Goal: Task Accomplishment & Management: Manage account settings

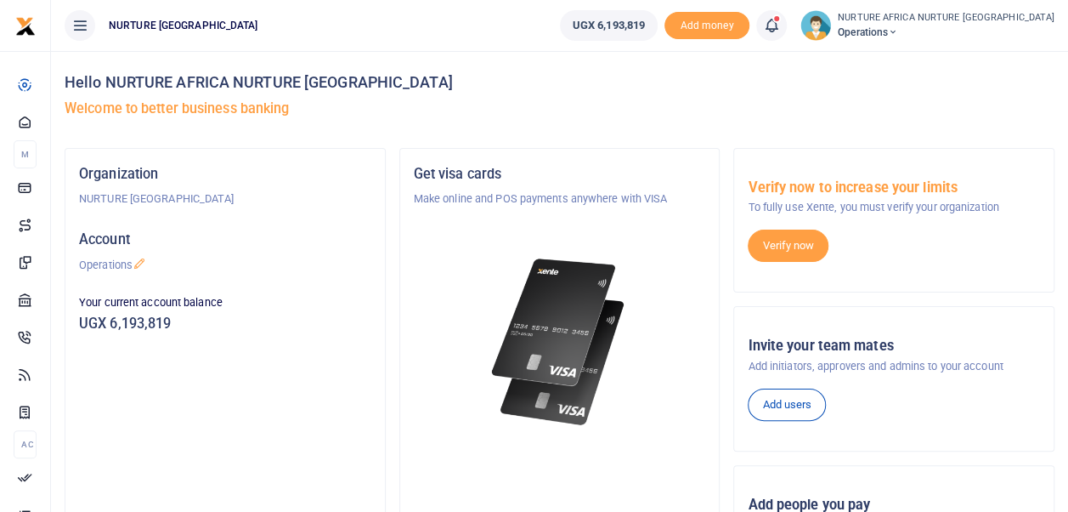
click at [780, 25] on span at bounding box center [780, 25] width 0 height 0
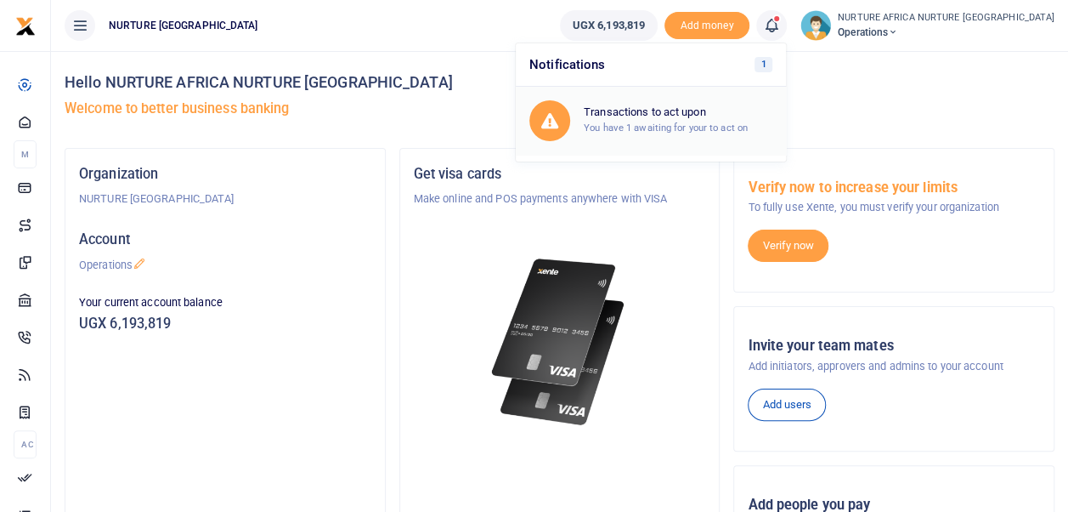
click at [727, 124] on small "You have 1 awaiting for your to act on" at bounding box center [666, 128] width 164 height 12
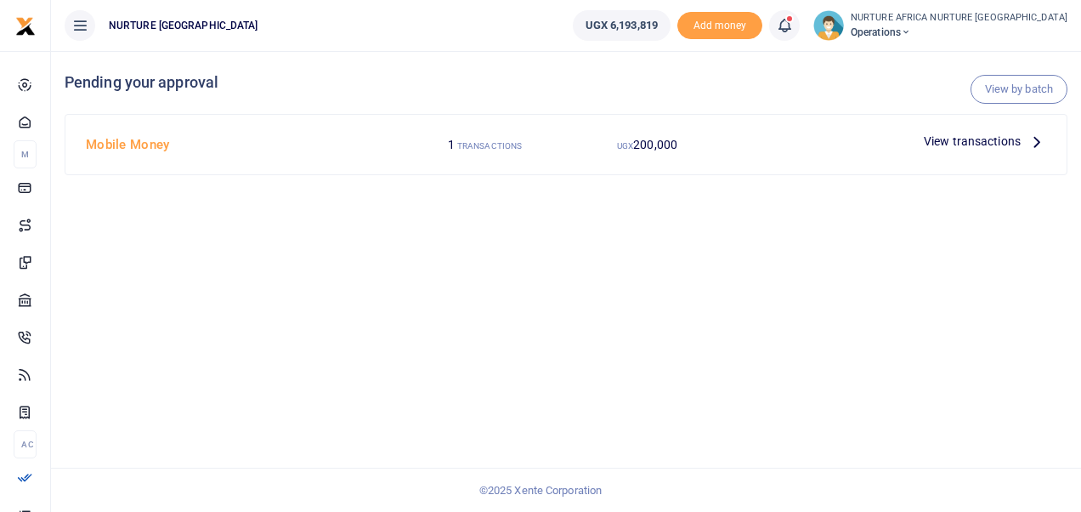
click at [956, 134] on span "View transactions" at bounding box center [972, 141] width 97 height 19
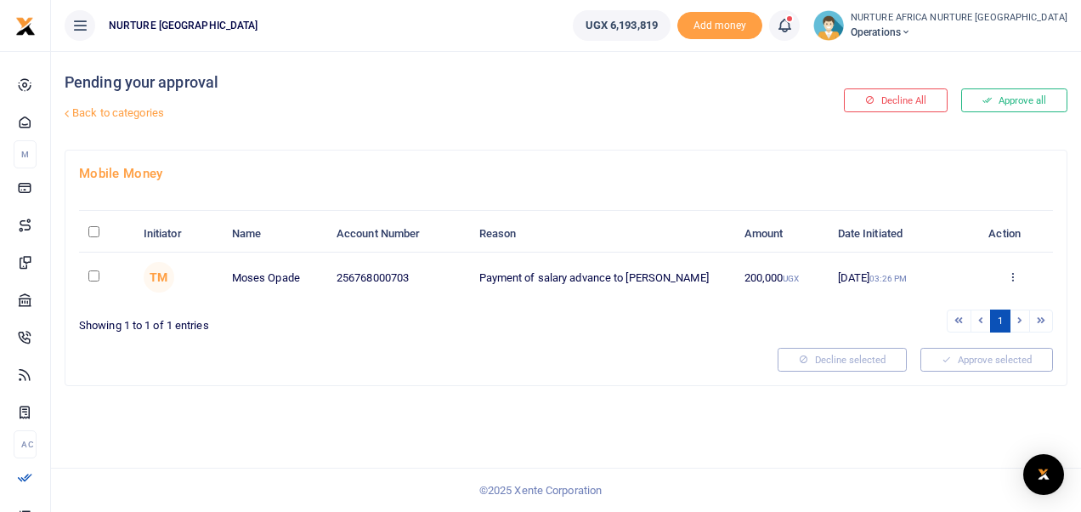
click at [95, 274] on input "checkbox" at bounding box center [93, 275] width 11 height 11
checkbox input "true"
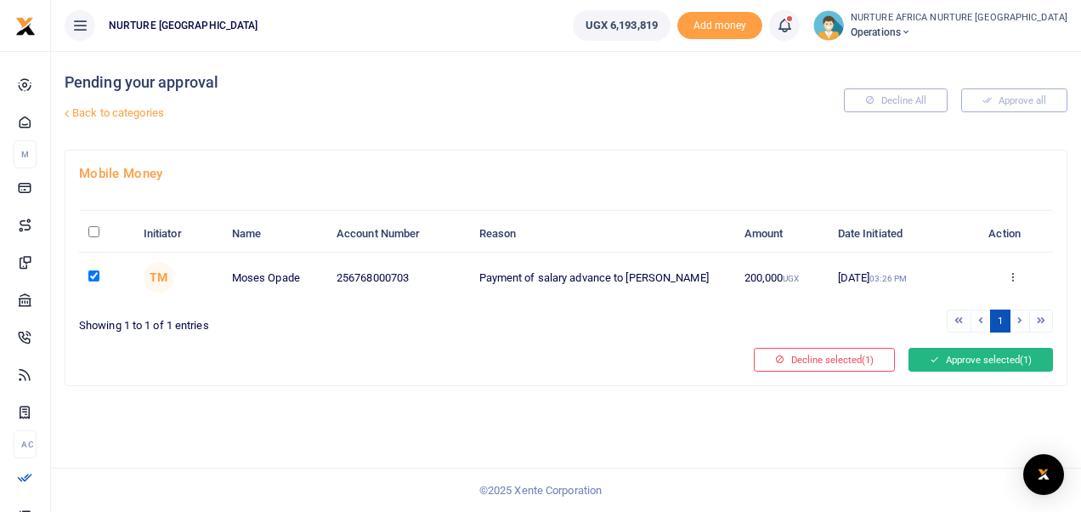
click at [959, 353] on button "Approve selected (1)" at bounding box center [980, 360] width 144 height 24
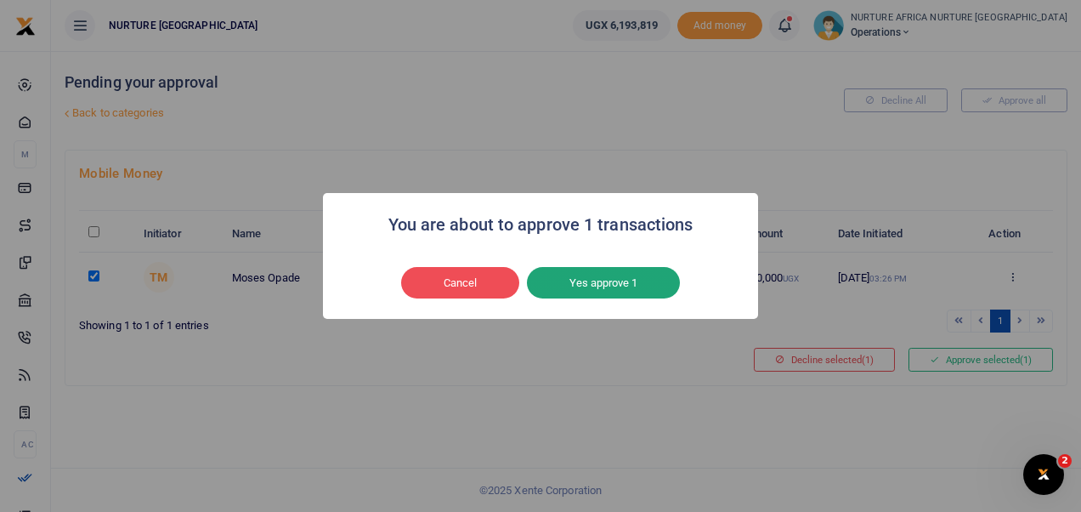
click at [618, 277] on button "Yes approve 1" at bounding box center [603, 283] width 153 height 32
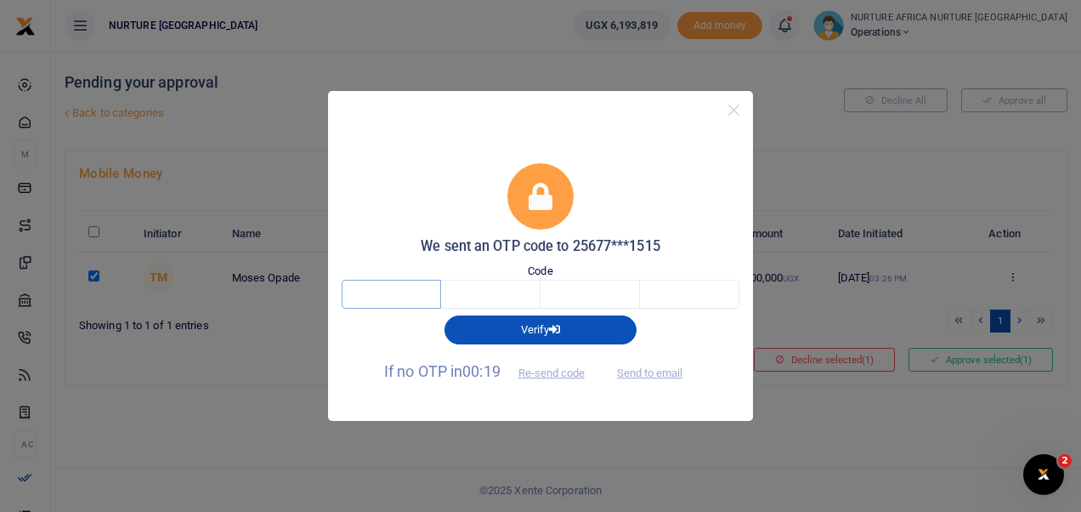
click at [384, 292] on input "text" at bounding box center [391, 294] width 99 height 29
type input "2"
type input "5"
type input "8"
type input "7"
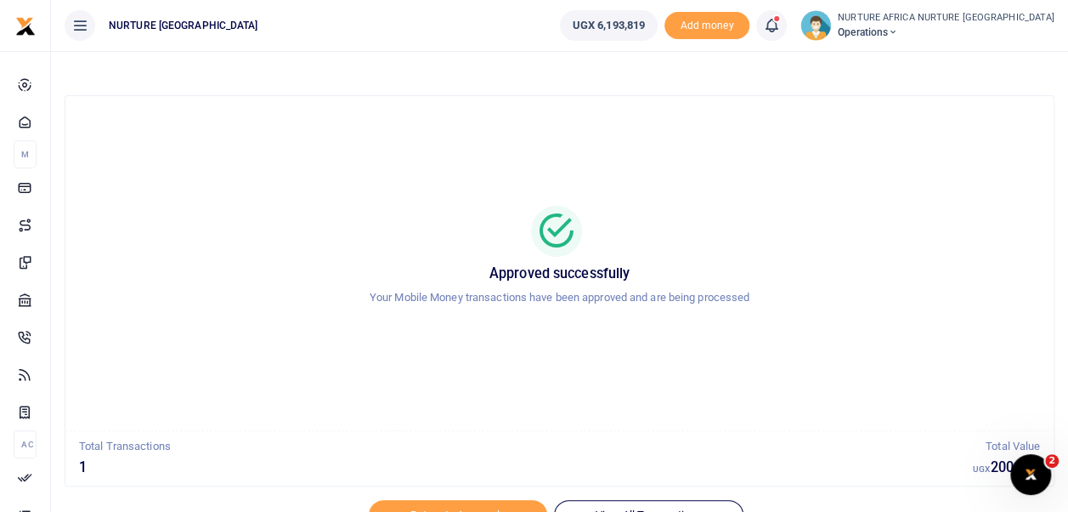
click at [763, 321] on div "Approved successfully Your Mobile Money transactions have been approved and are…" at bounding box center [559, 263] width 947 height 307
click at [551, 240] on icon at bounding box center [555, 231] width 41 height 63
click at [561, 225] on icon at bounding box center [555, 231] width 41 height 63
click at [554, 246] on icon at bounding box center [555, 231] width 41 height 63
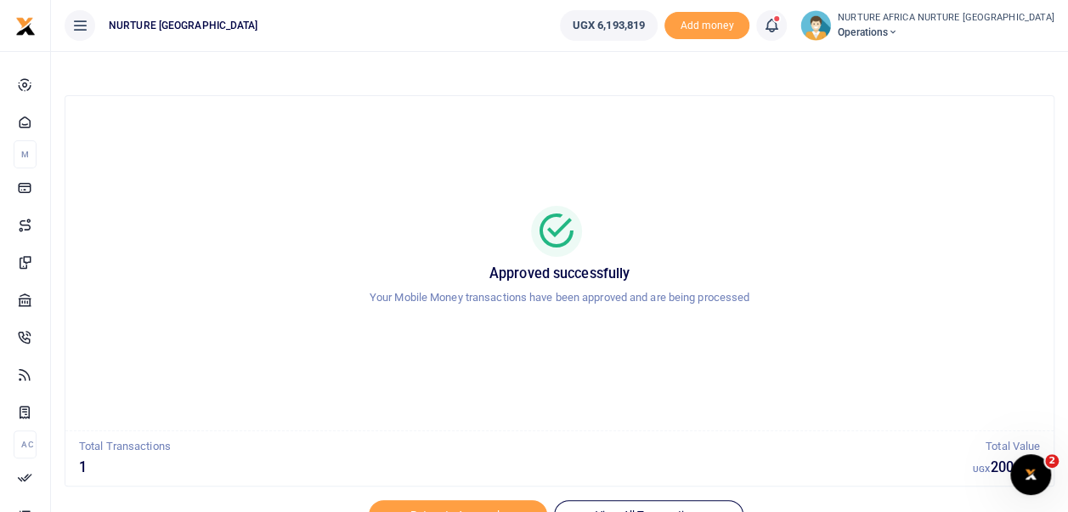
click at [83, 464] on h5 "1" at bounding box center [526, 467] width 894 height 17
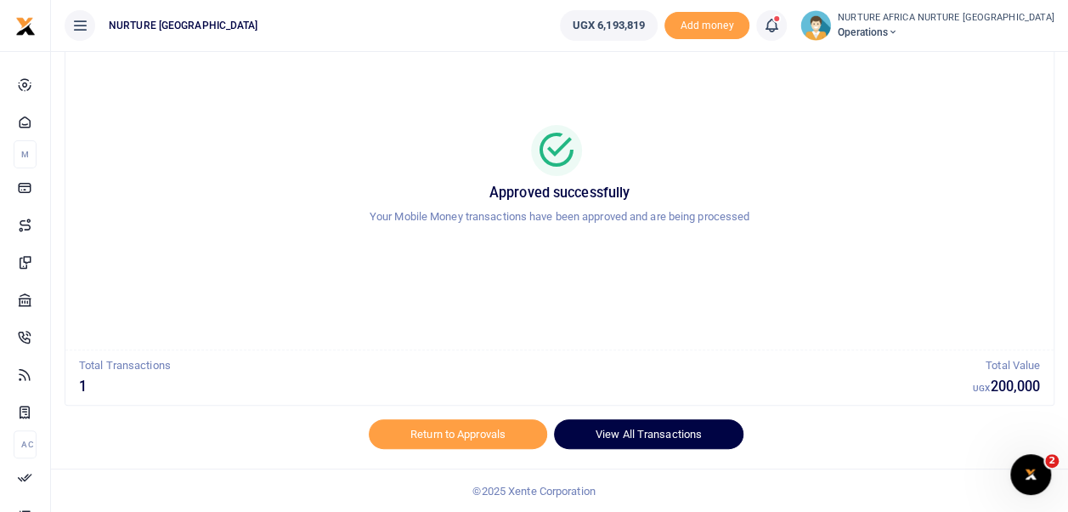
click at [653, 433] on link "View All Transactions" at bounding box center [648, 433] width 189 height 29
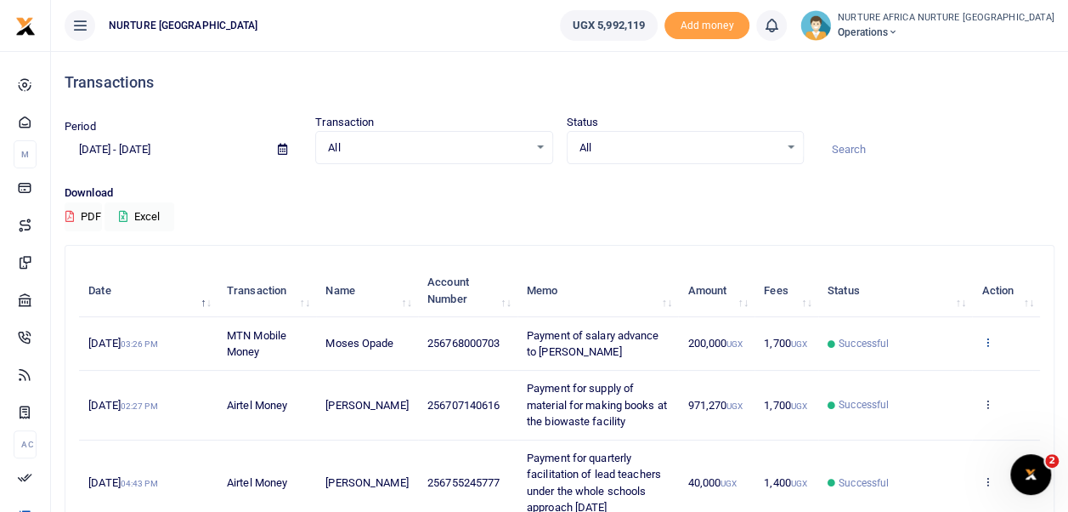
click at [991, 336] on icon at bounding box center [986, 342] width 11 height 12
click at [931, 369] on link "View details" at bounding box center [925, 371] width 134 height 24
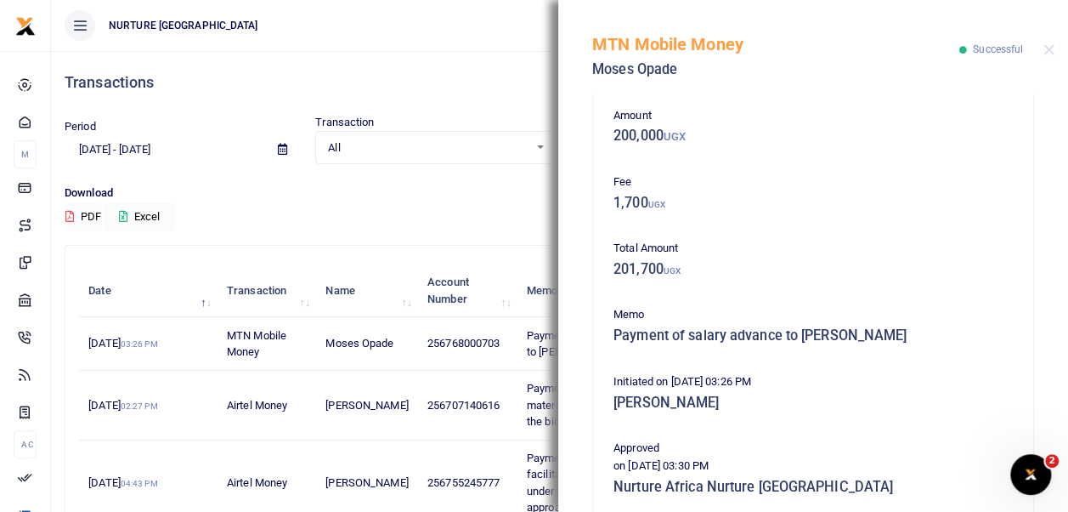
scroll to position [391, 0]
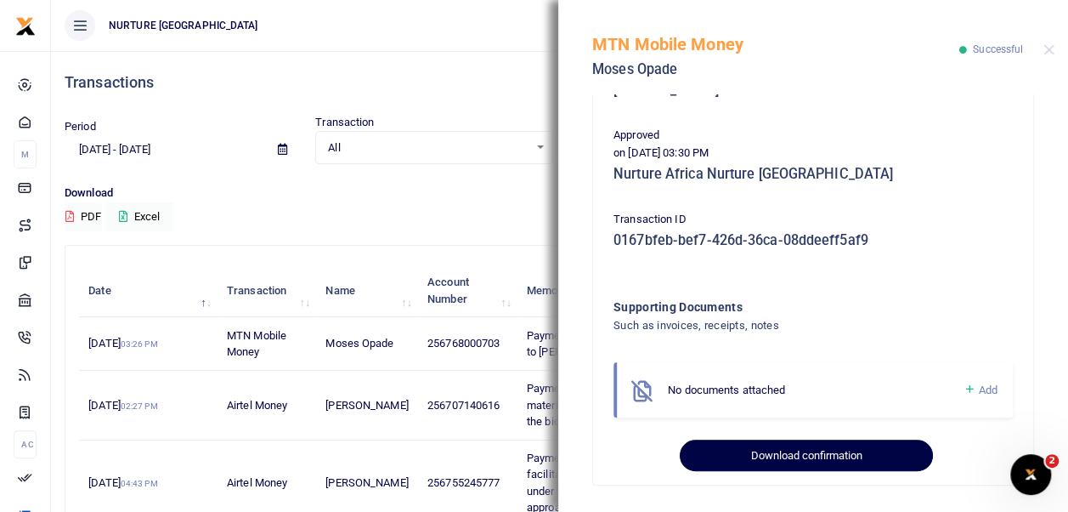
click at [794, 454] on button "Download confirmation" at bounding box center [806, 455] width 252 height 32
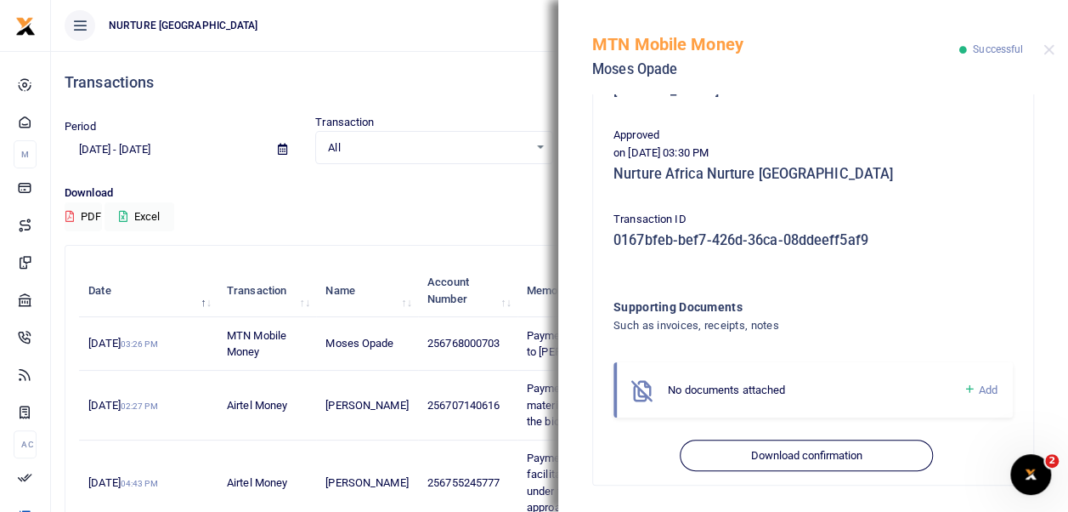
click at [440, 195] on p "Download" at bounding box center [560, 193] width 990 height 18
click at [1049, 49] on button "Close" at bounding box center [1049, 49] width 11 height 11
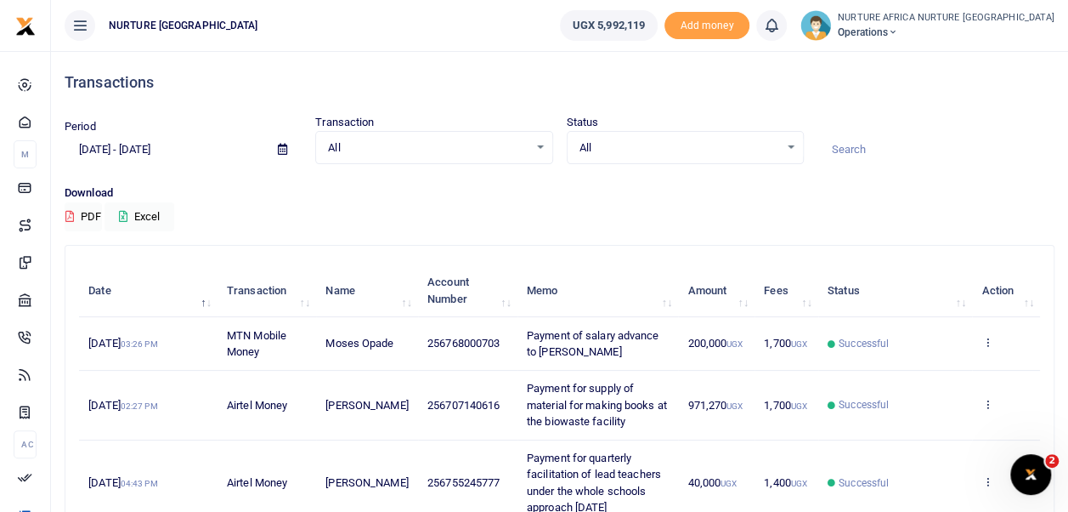
click at [421, 218] on div "Download PDF Excel" at bounding box center [560, 207] width 990 height 47
